Goal: Information Seeking & Learning: Learn about a topic

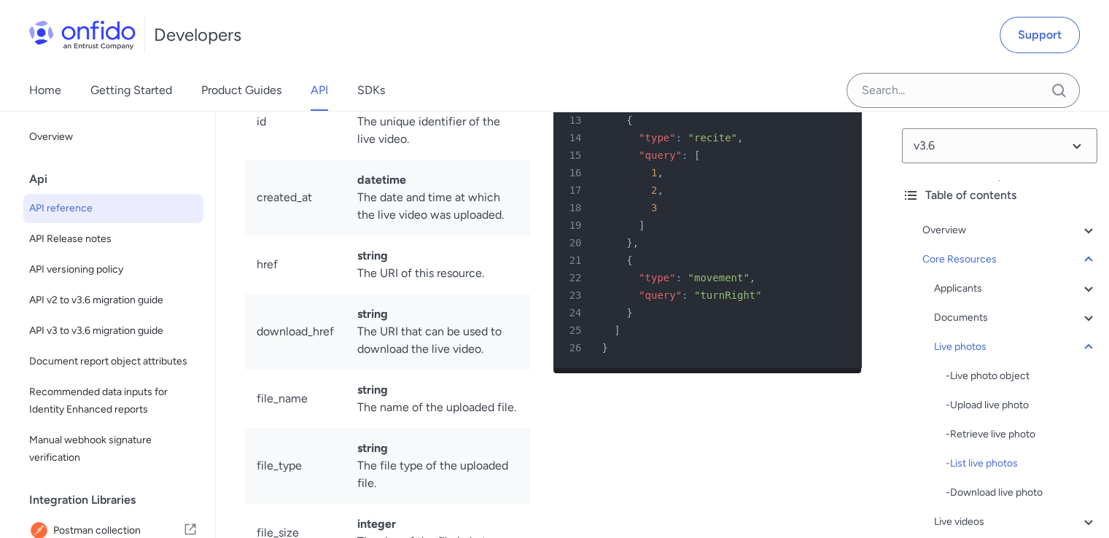
scroll to position [32777, 0]
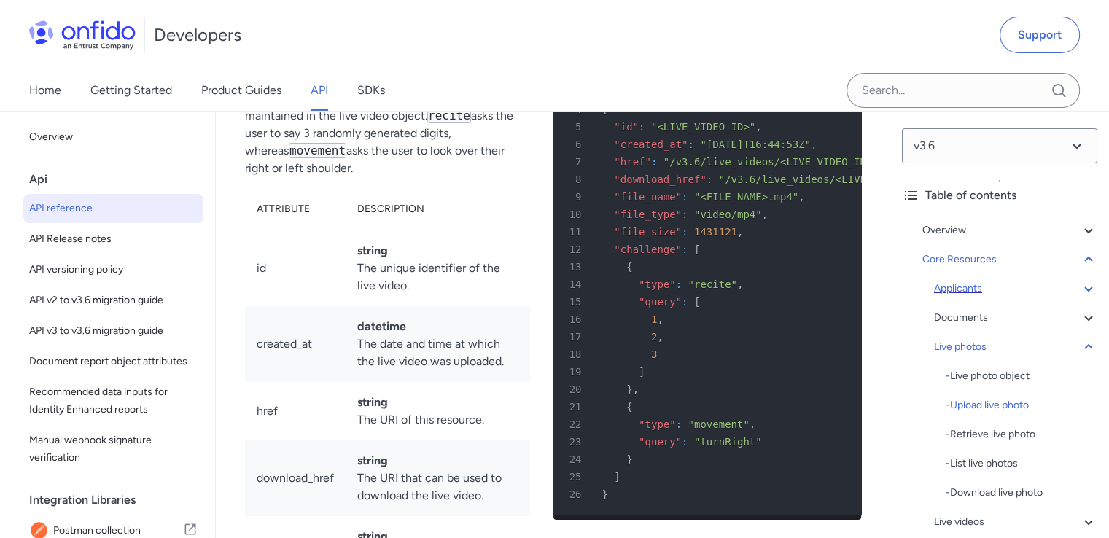
click at [969, 292] on div "Applicants" at bounding box center [1015, 289] width 163 height 18
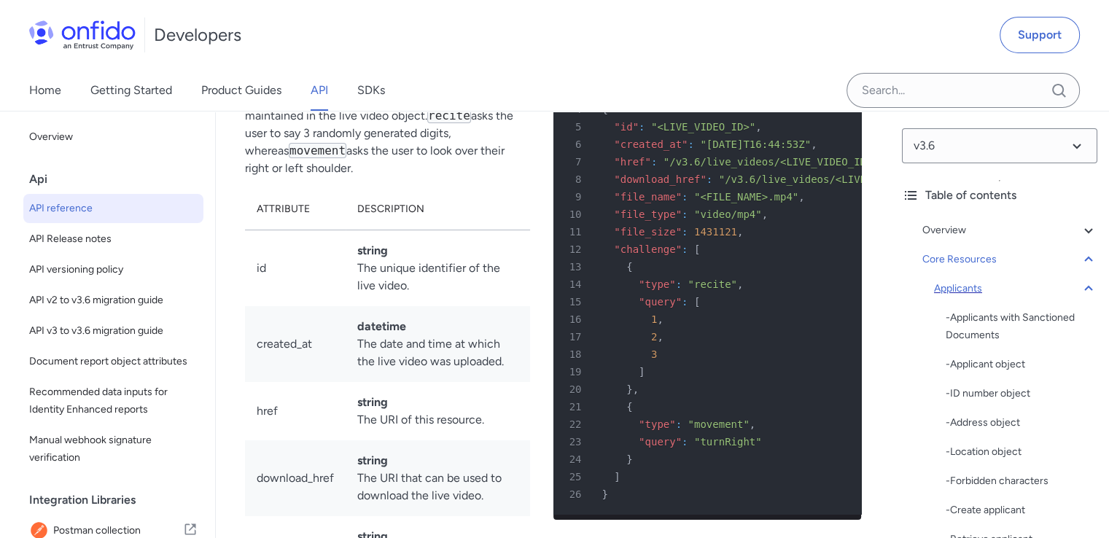
scroll to position [16172, 0]
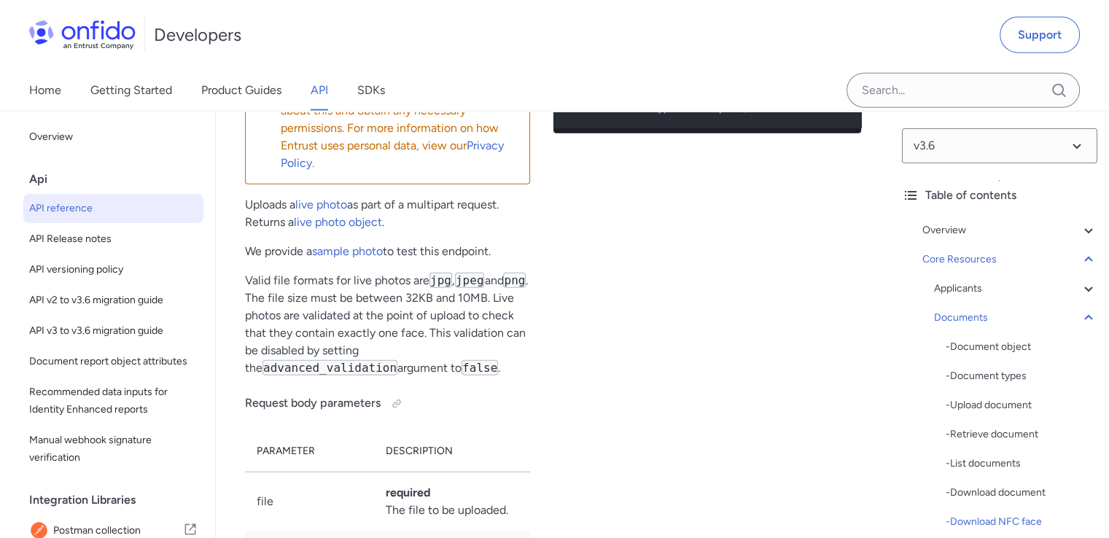
scroll to position [31328, 0]
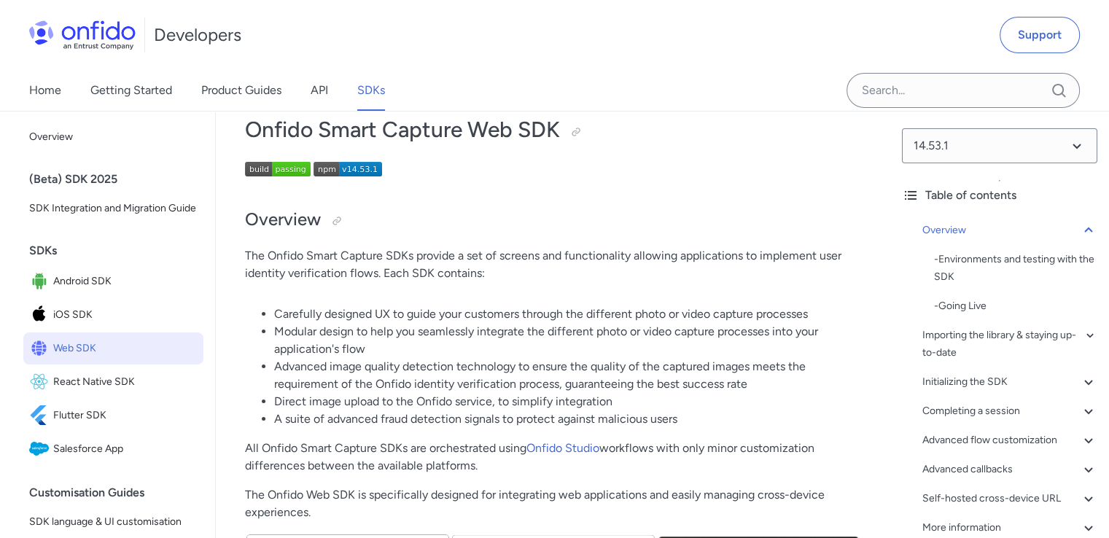
scroll to position [82, 0]
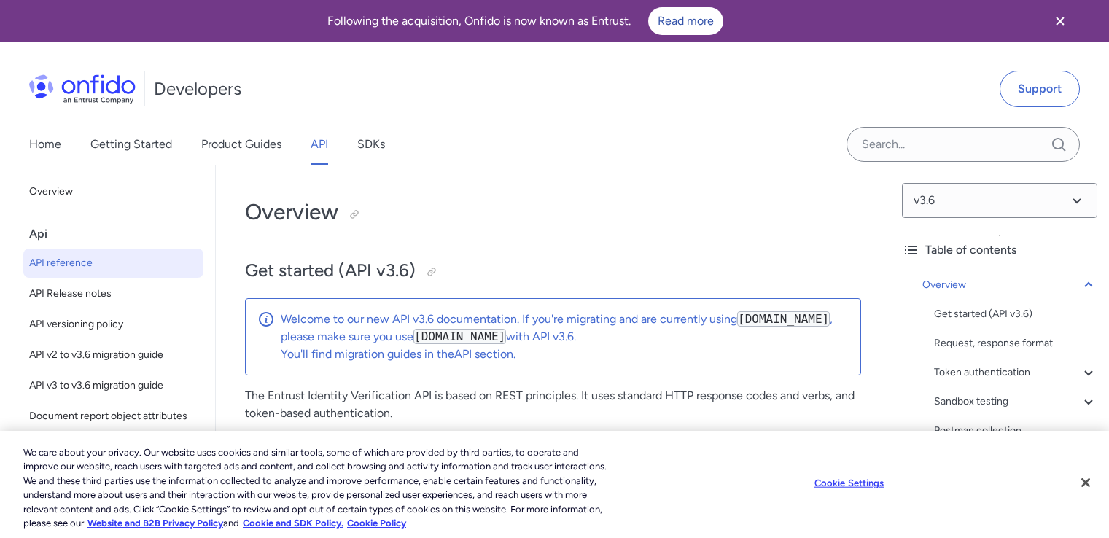
select select "http"
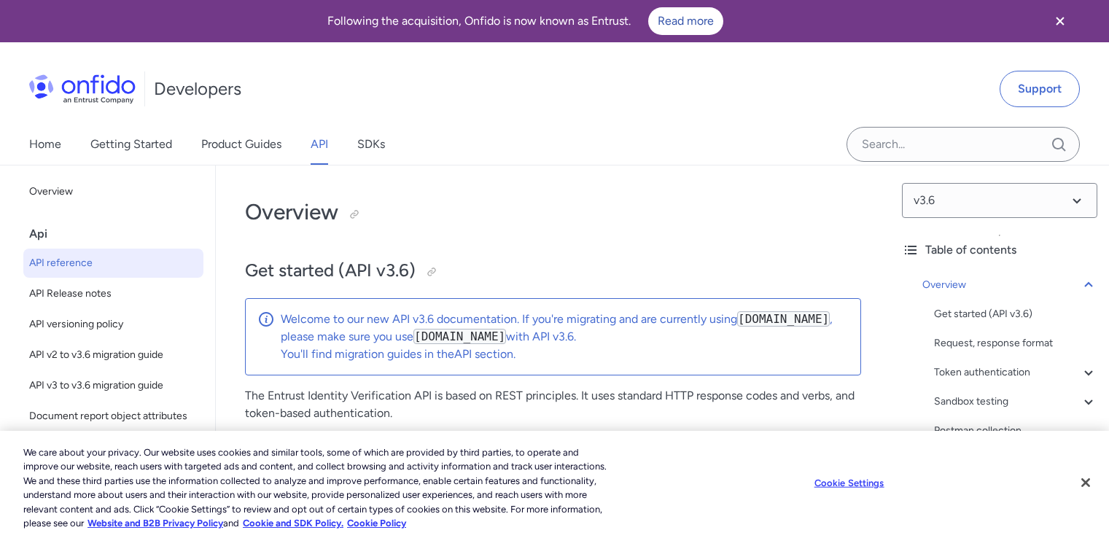
select select "http"
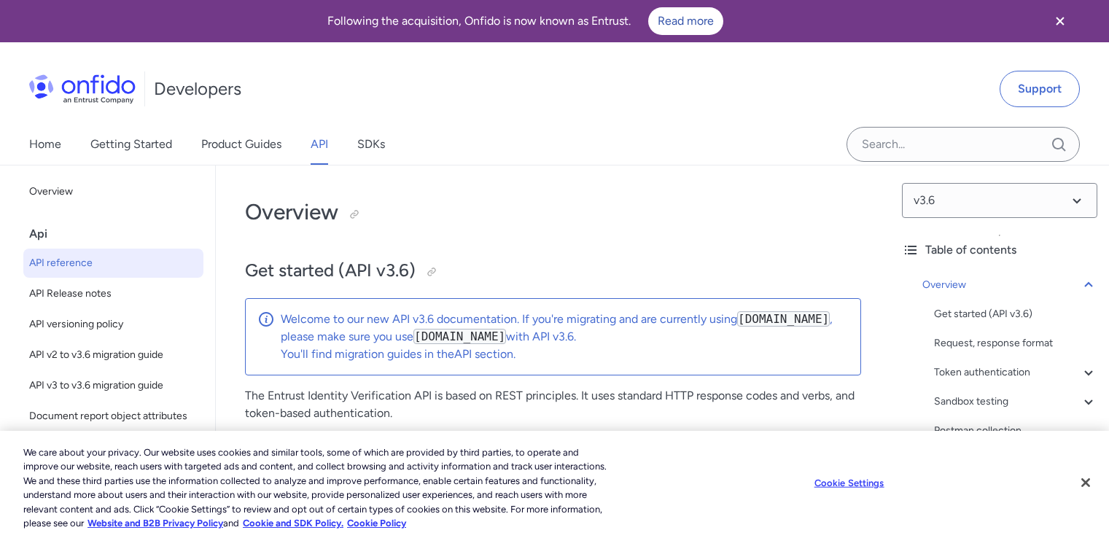
select select "http"
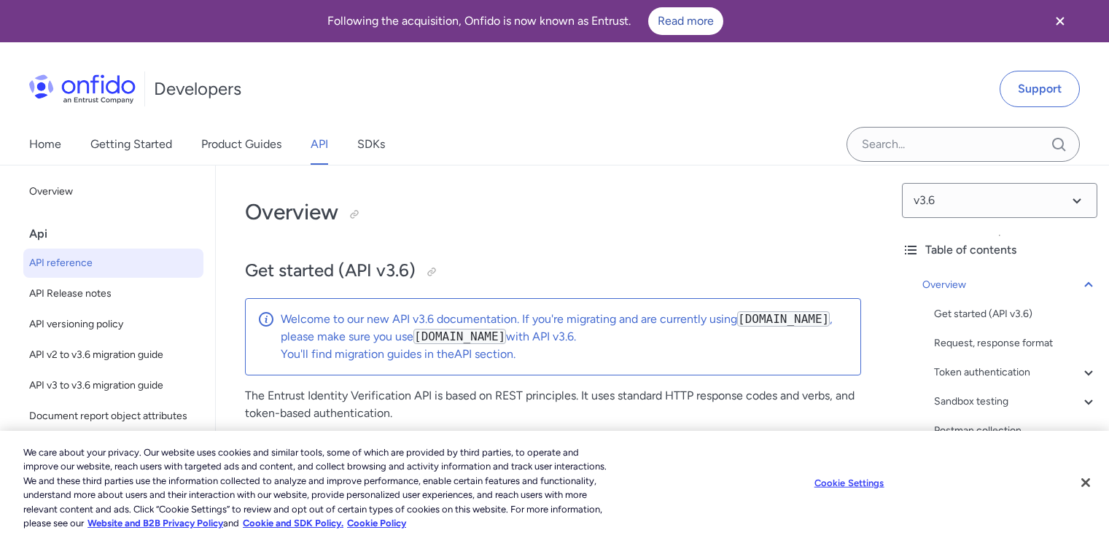
select select "http"
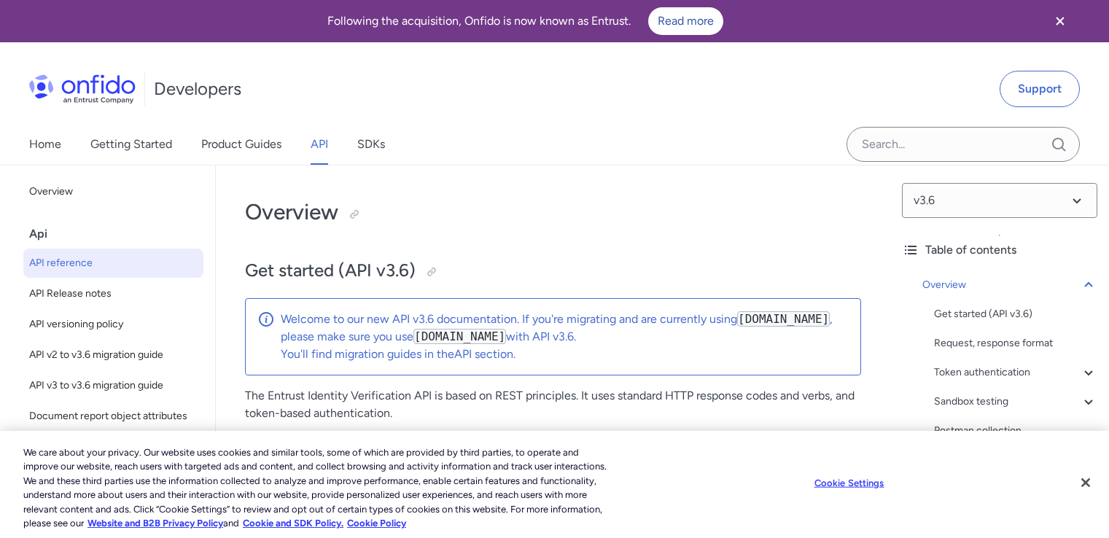
select select "http"
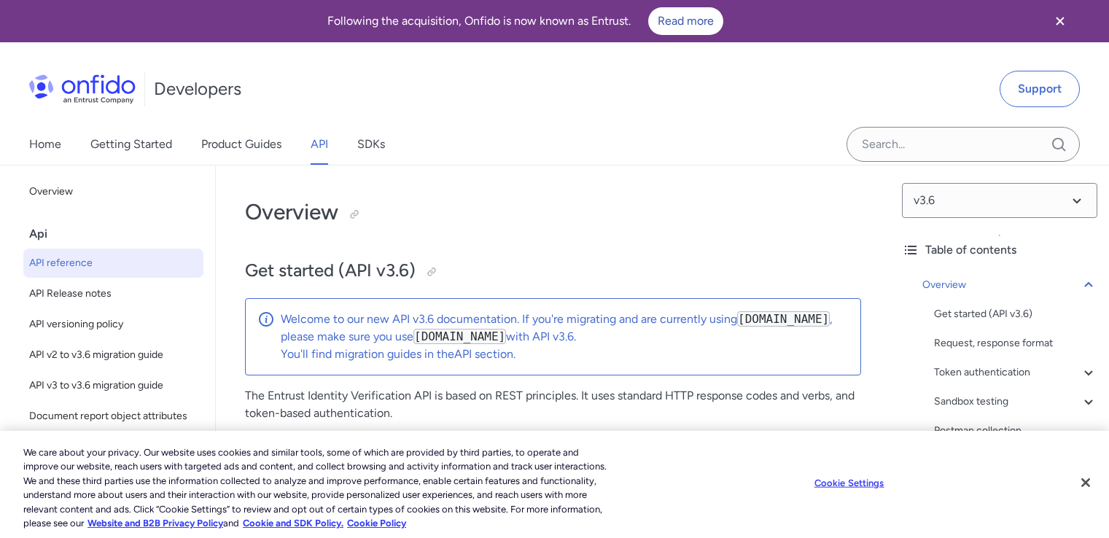
select select "http"
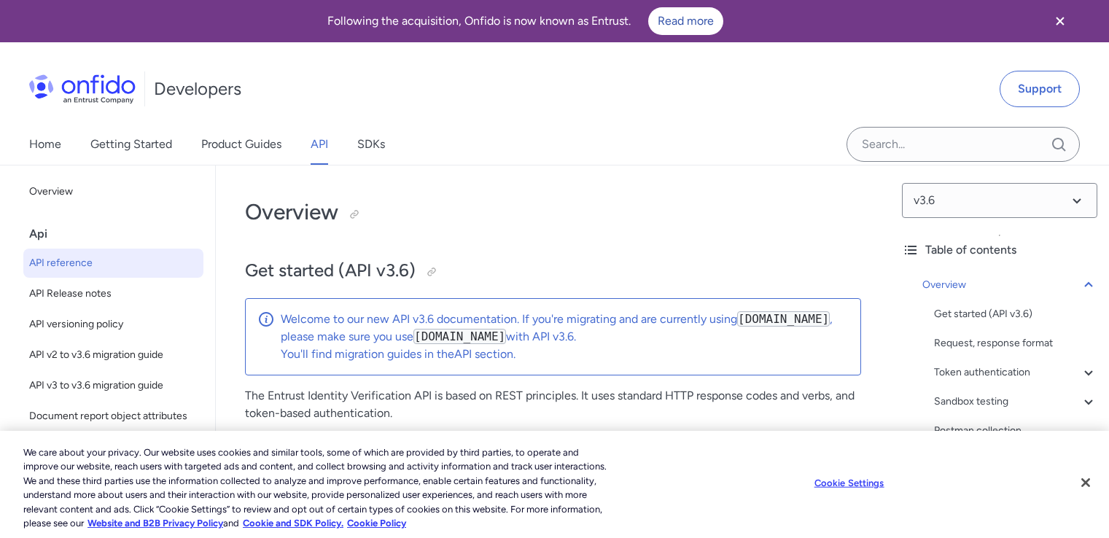
select select "http"
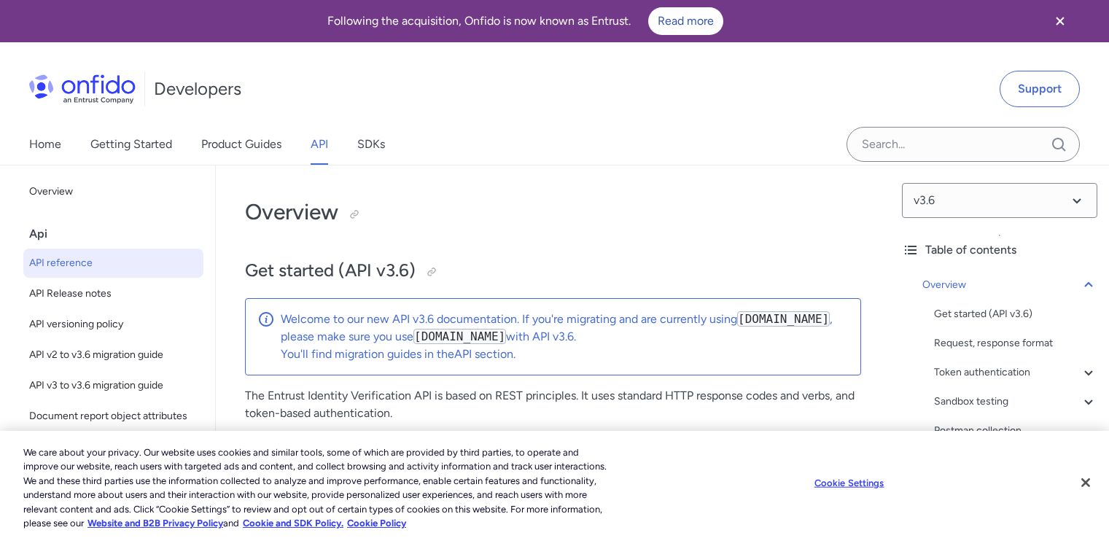
select select "http"
click at [1085, 482] on button "Close" at bounding box center [1086, 483] width 32 height 32
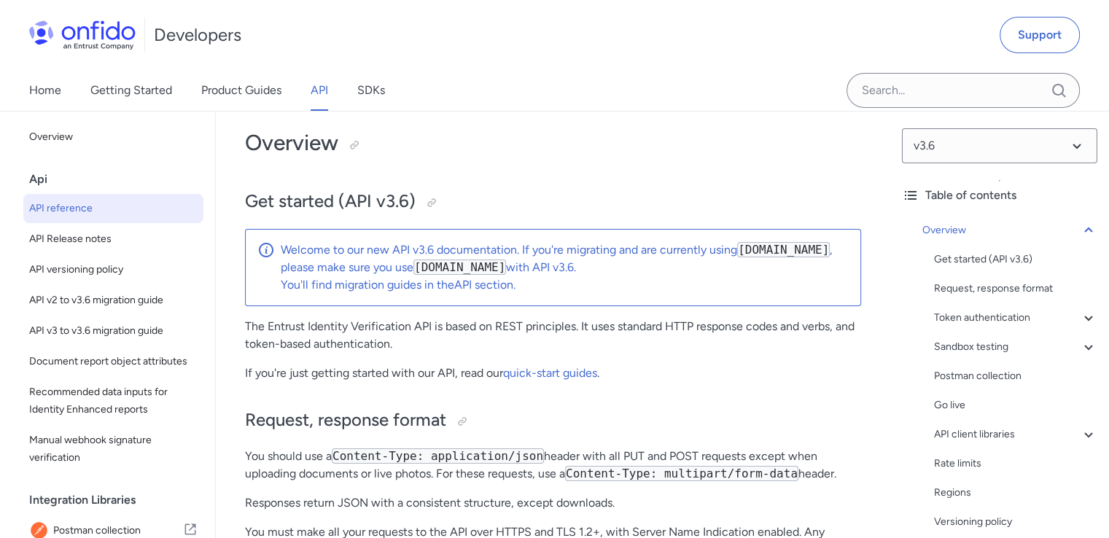
scroll to position [219, 0]
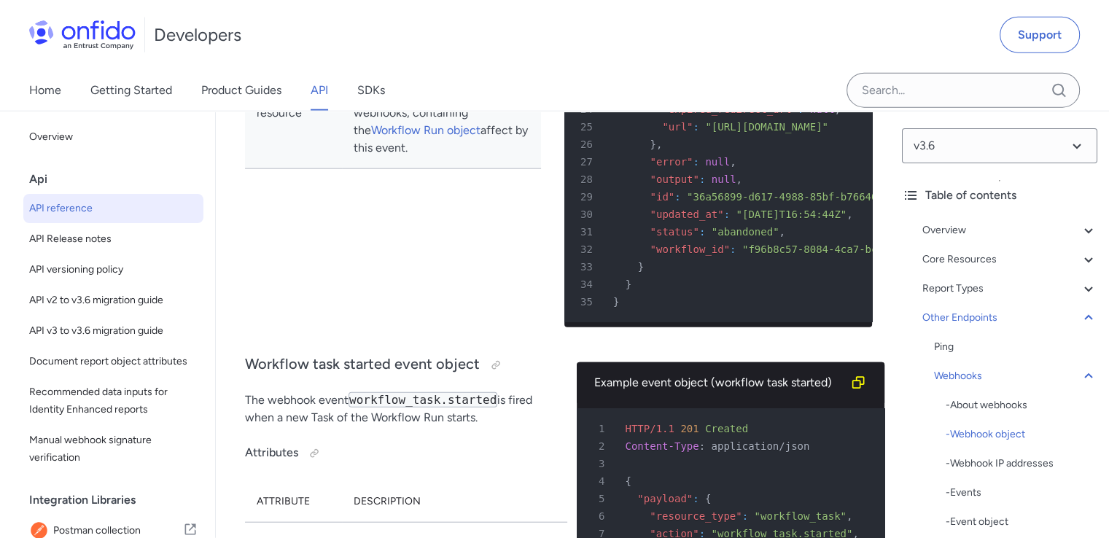
scroll to position [130869, 0]
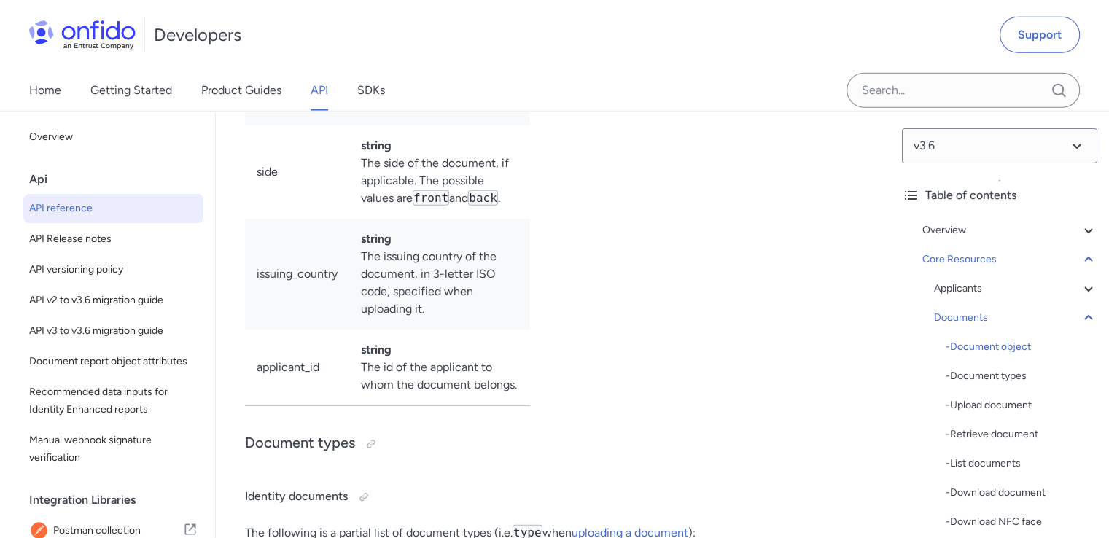
scroll to position [26170, 0]
